Goal: Book appointment/travel/reservation

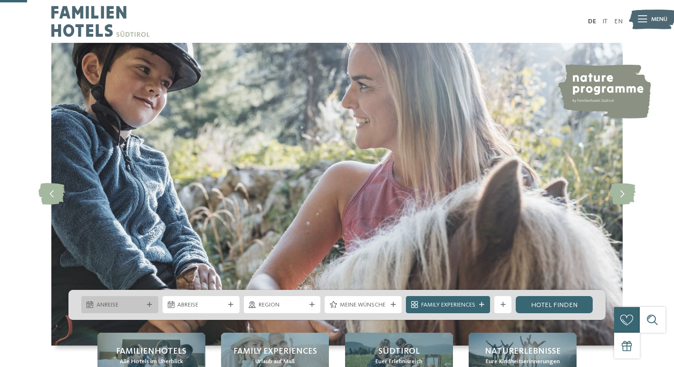
scroll to position [148, 0]
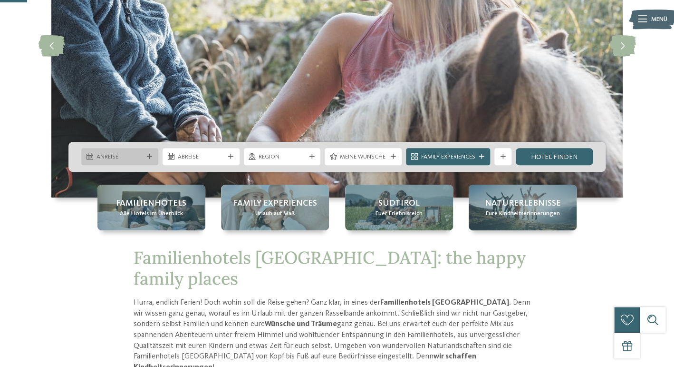
click at [152, 155] on icon at bounding box center [149, 156] width 5 height 5
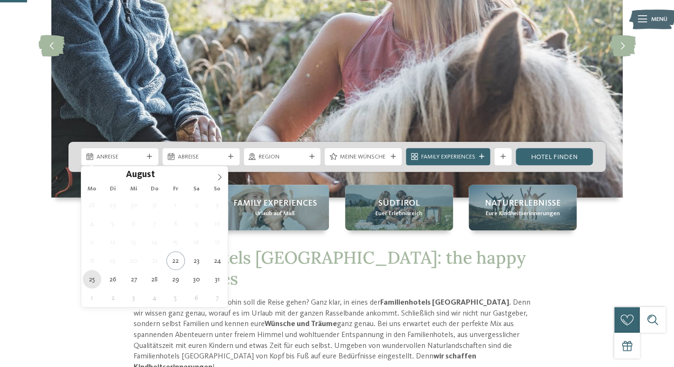
type div "25.08.2025"
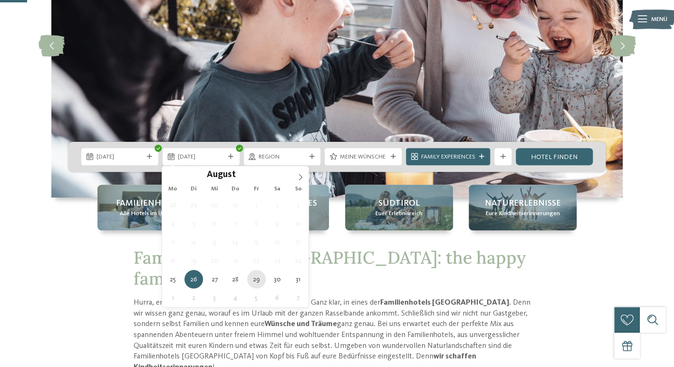
type div "29.08.2025"
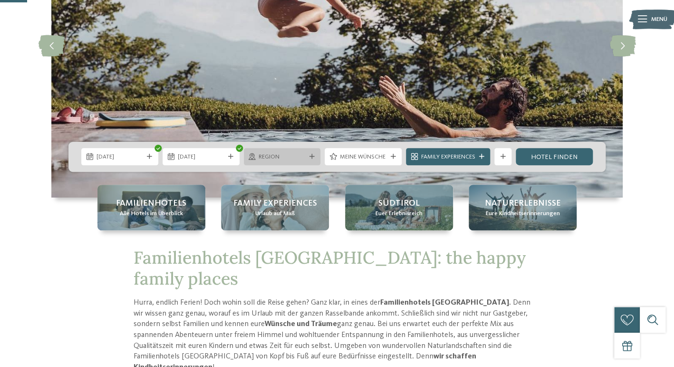
click at [313, 155] on icon at bounding box center [311, 156] width 5 height 5
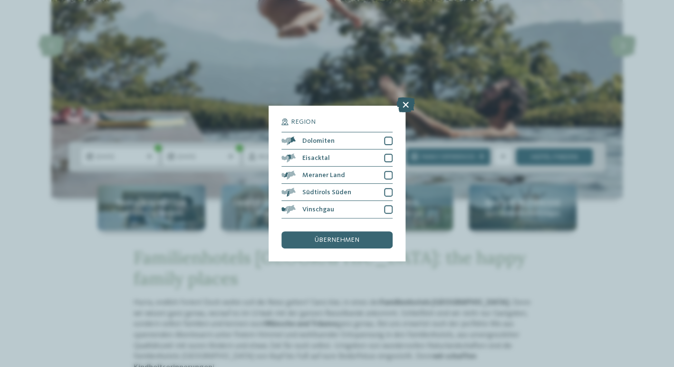
click at [407, 104] on icon at bounding box center [405, 104] width 19 height 15
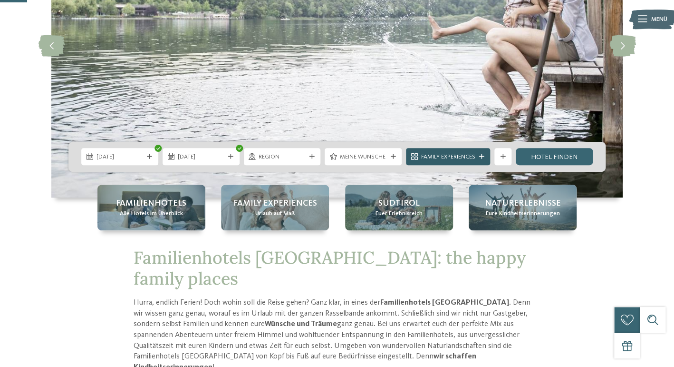
click at [481, 155] on icon at bounding box center [481, 156] width 5 height 5
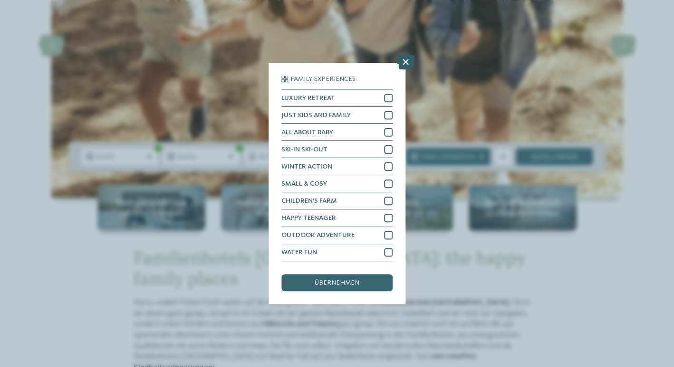
click at [406, 63] on icon at bounding box center [405, 62] width 19 height 15
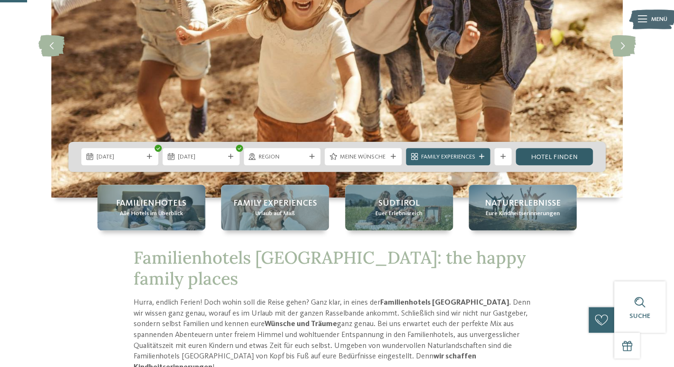
click at [551, 156] on link "Hotel finden" at bounding box center [554, 156] width 77 height 17
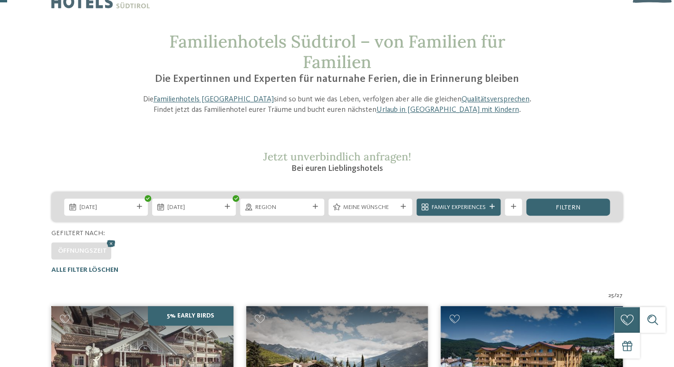
scroll to position [28, 0]
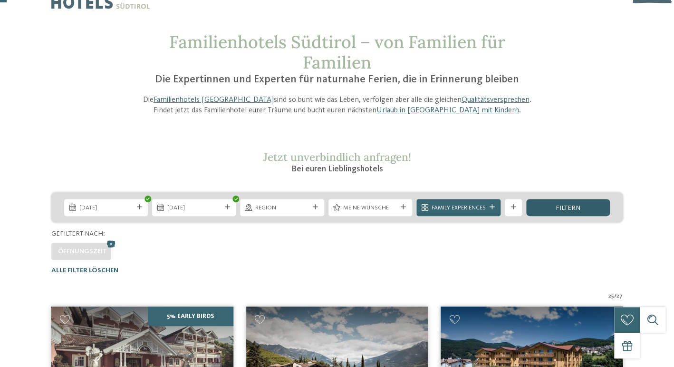
click at [556, 204] on div "filtern" at bounding box center [568, 207] width 84 height 17
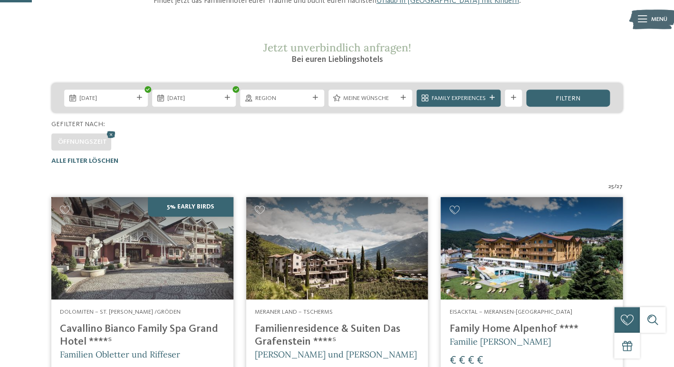
scroll to position [137, 0]
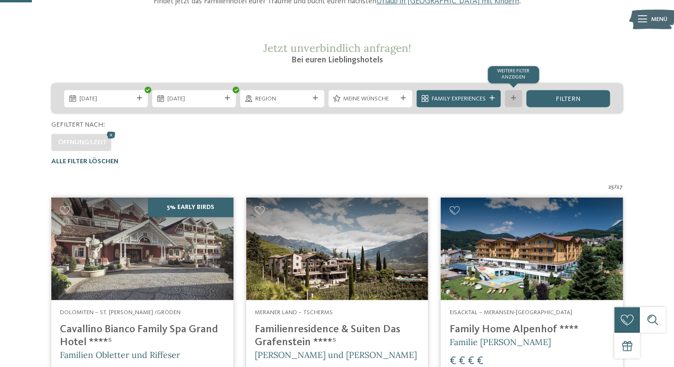
click at [511, 97] on icon at bounding box center [513, 98] width 5 height 5
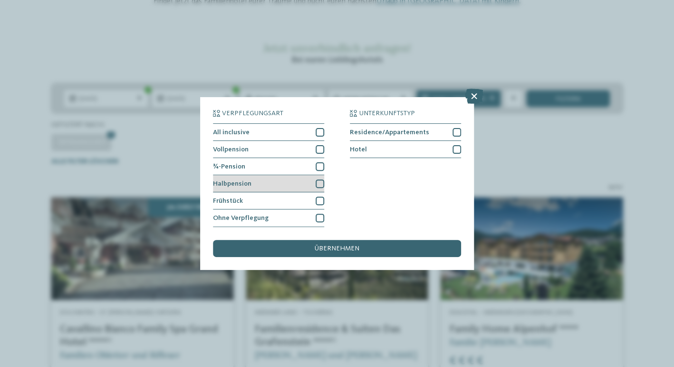
click at [320, 183] on div at bounding box center [320, 183] width 9 height 9
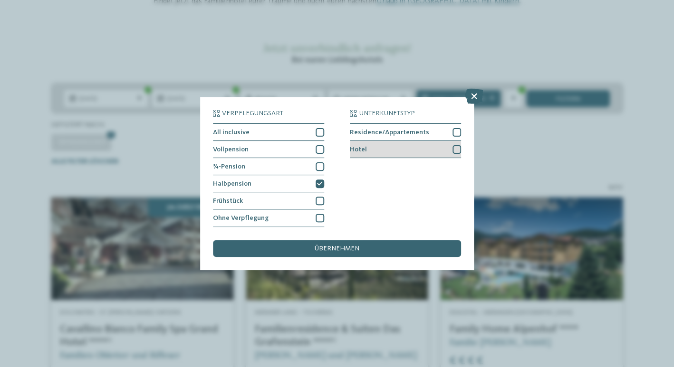
click at [458, 148] on div at bounding box center [457, 149] width 9 height 9
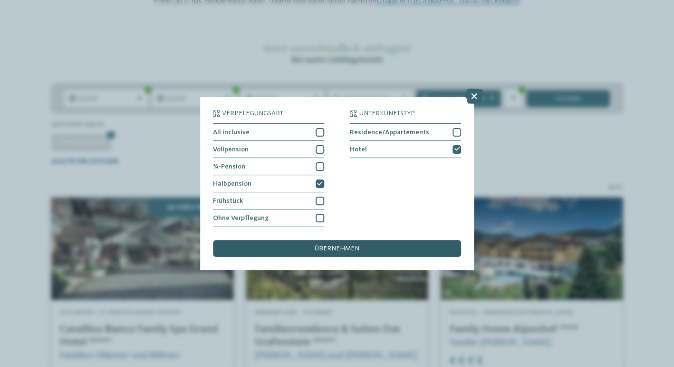
click at [352, 249] on span "übernehmen" at bounding box center [337, 248] width 45 height 7
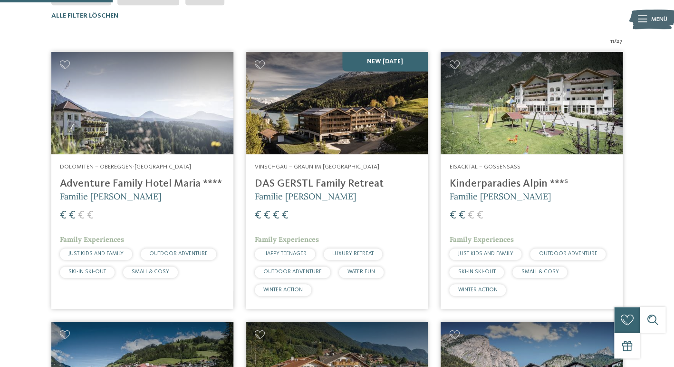
scroll to position [285, 0]
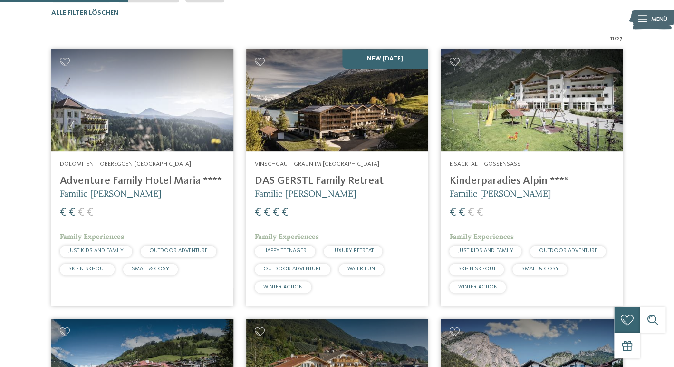
click at [105, 178] on h4 "Adventure Family Hotel Maria ****" at bounding box center [142, 180] width 165 height 13
click at [301, 180] on h4 "DAS GERSTL Family Retreat" at bounding box center [337, 180] width 165 height 13
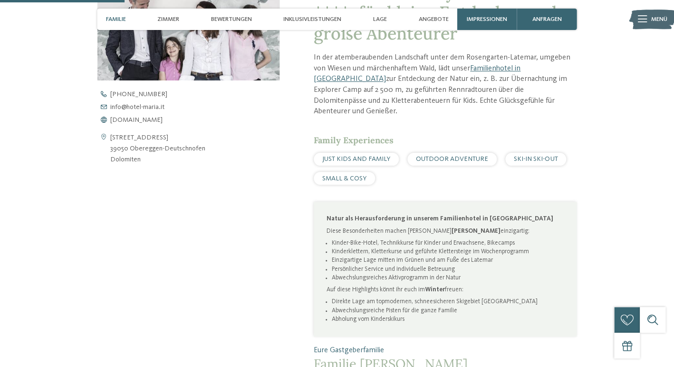
scroll to position [359, 0]
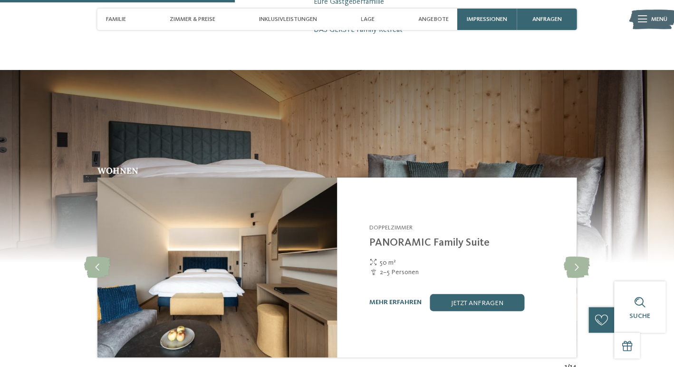
scroll to position [827, 0]
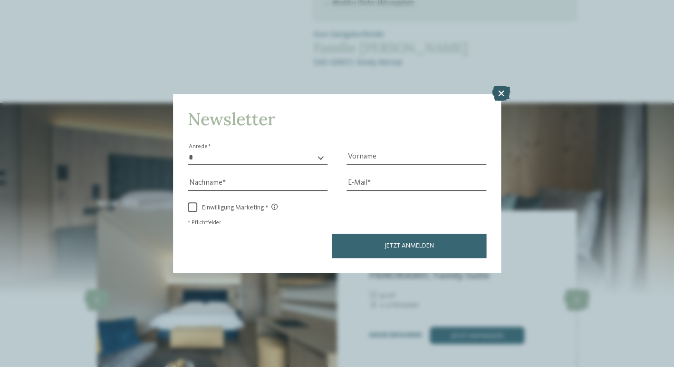
click at [504, 89] on icon at bounding box center [501, 93] width 19 height 15
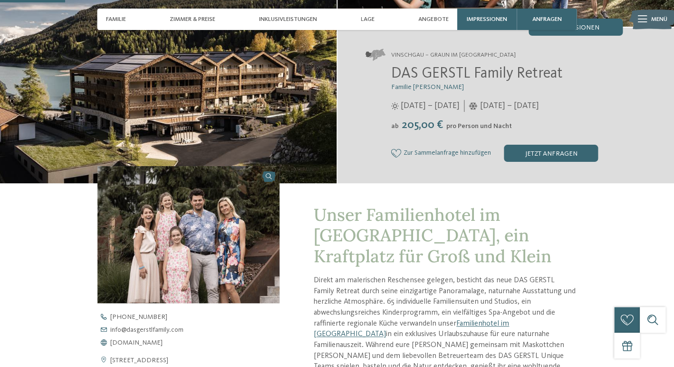
scroll to position [0, 0]
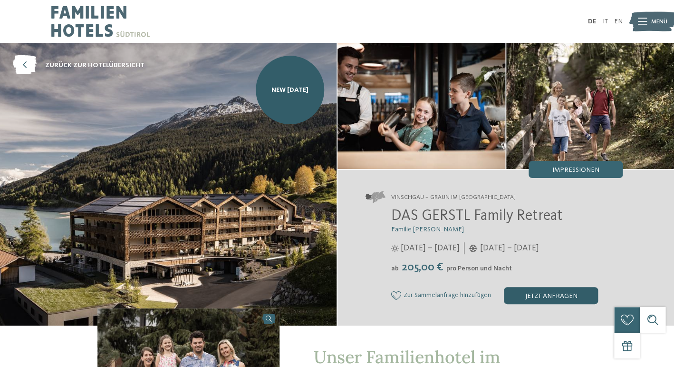
click at [522, 294] on div "jetzt anfragen" at bounding box center [551, 295] width 94 height 17
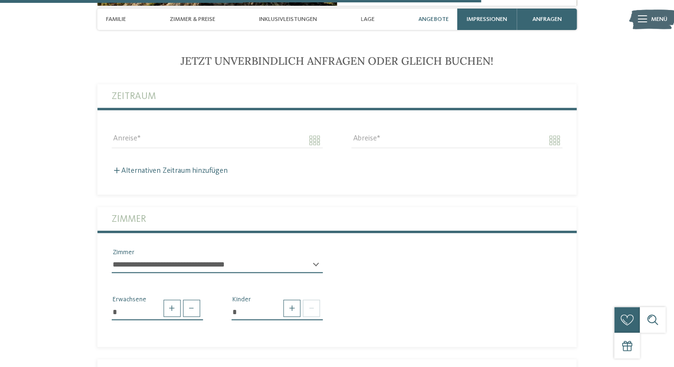
scroll to position [2081, 0]
